Goal: Transaction & Acquisition: Book appointment/travel/reservation

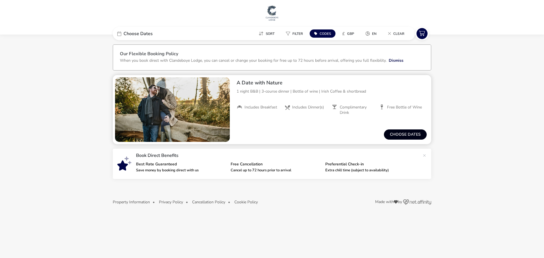
click at [400, 136] on button "Choose dates" at bounding box center [405, 135] width 43 height 10
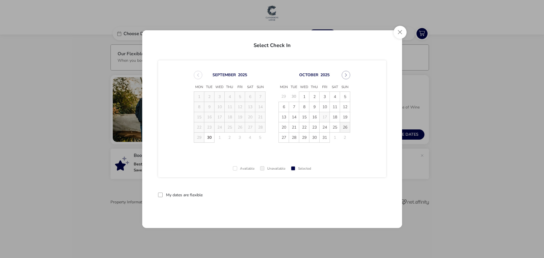
click at [345, 126] on span "26" at bounding box center [345, 127] width 10 height 10
click at [284, 138] on span "27" at bounding box center [284, 138] width 10 height 10
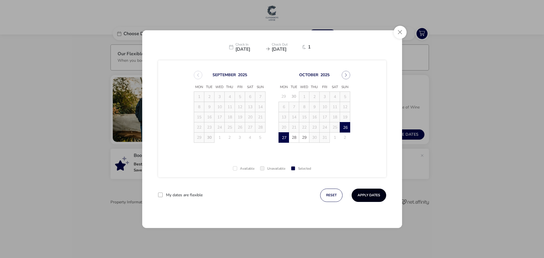
click at [368, 197] on button "Apply Dates" at bounding box center [369, 195] width 35 height 13
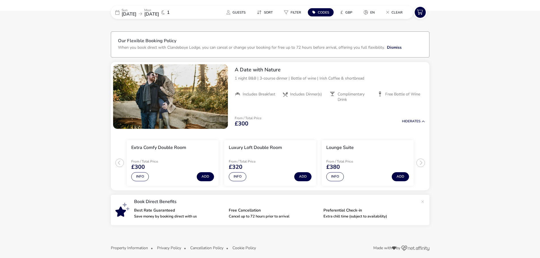
scroll to position [17, 0]
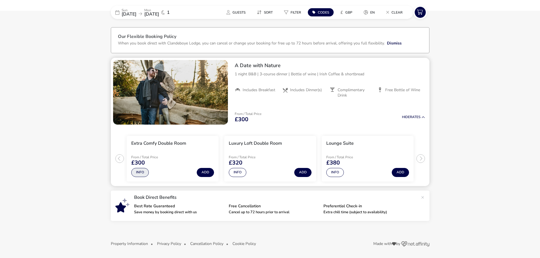
click at [142, 174] on button "Info" at bounding box center [140, 172] width 18 height 9
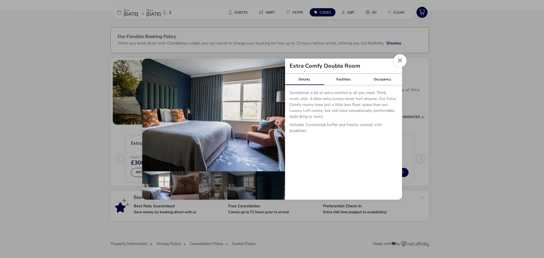
click at [399, 64] on button "Close dialog" at bounding box center [400, 60] width 13 height 13
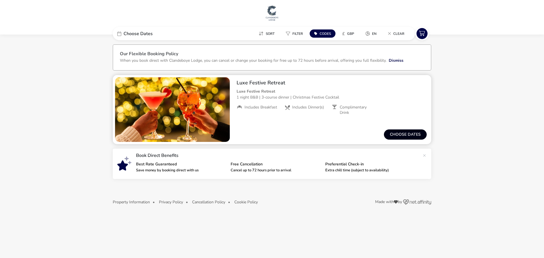
click at [398, 136] on button "Choose dates" at bounding box center [405, 135] width 43 height 10
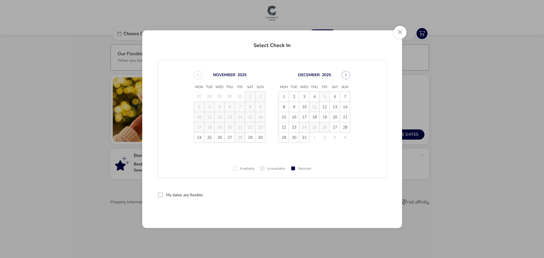
click at [197, 74] on div "[DATE]" at bounding box center [230, 75] width 72 height 9
click at [400, 33] on button "Close" at bounding box center [400, 32] width 13 height 13
